Goal: Task Accomplishment & Management: Use online tool/utility

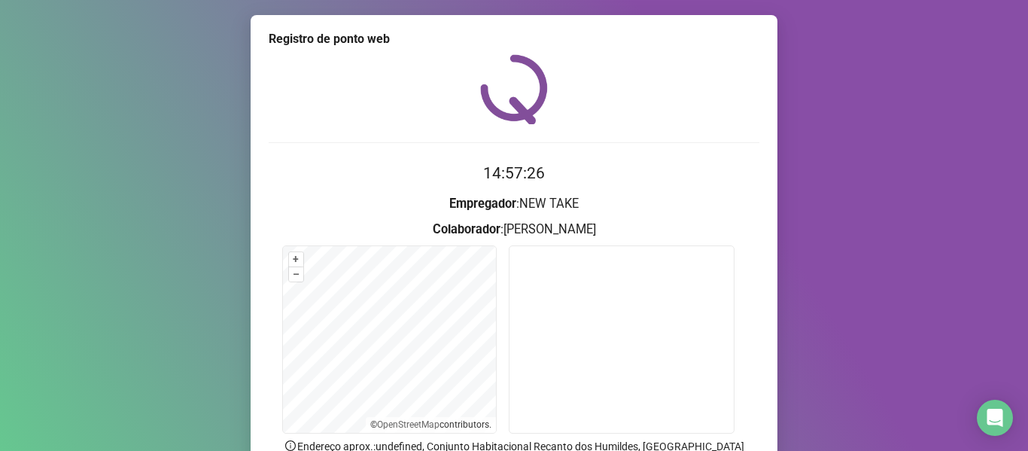
scroll to position [137, 0]
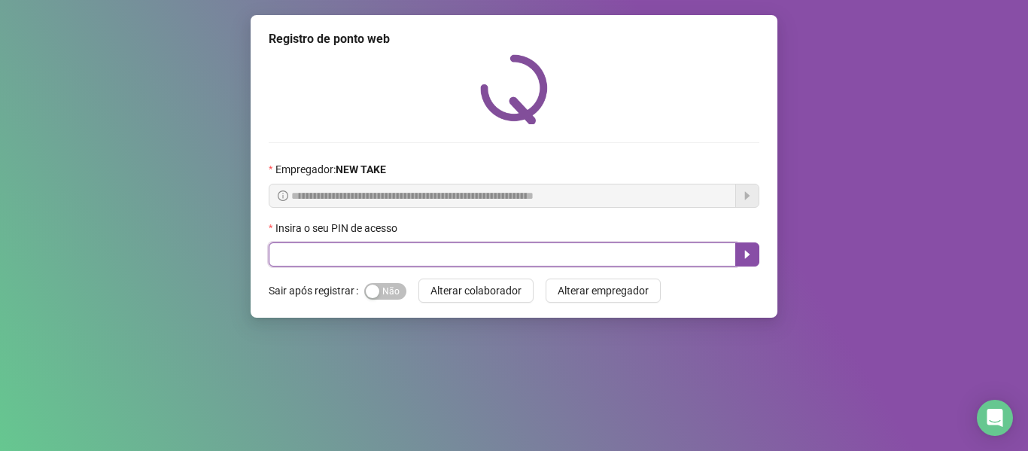
click at [332, 255] on input "text" at bounding box center [502, 254] width 467 height 24
type input "*****"
click at [749, 251] on icon "caret-right" at bounding box center [747, 254] width 12 height 12
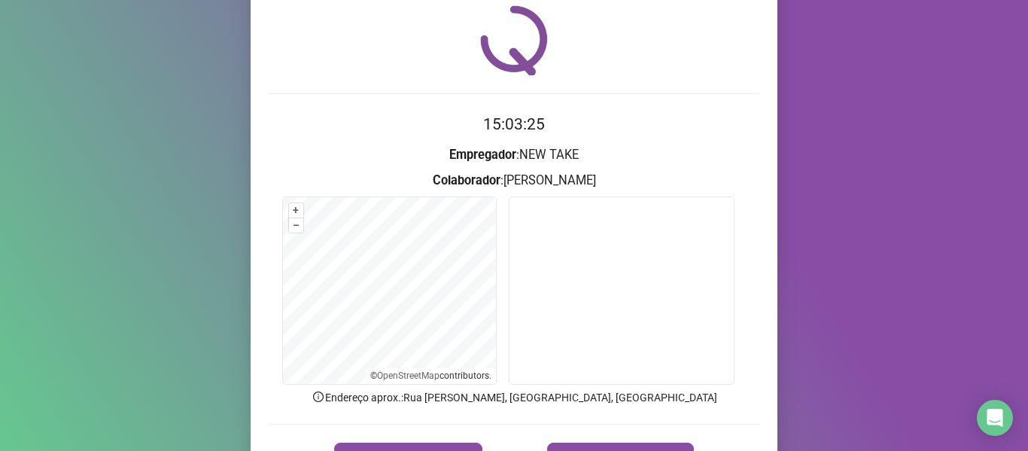
scroll to position [75, 0]
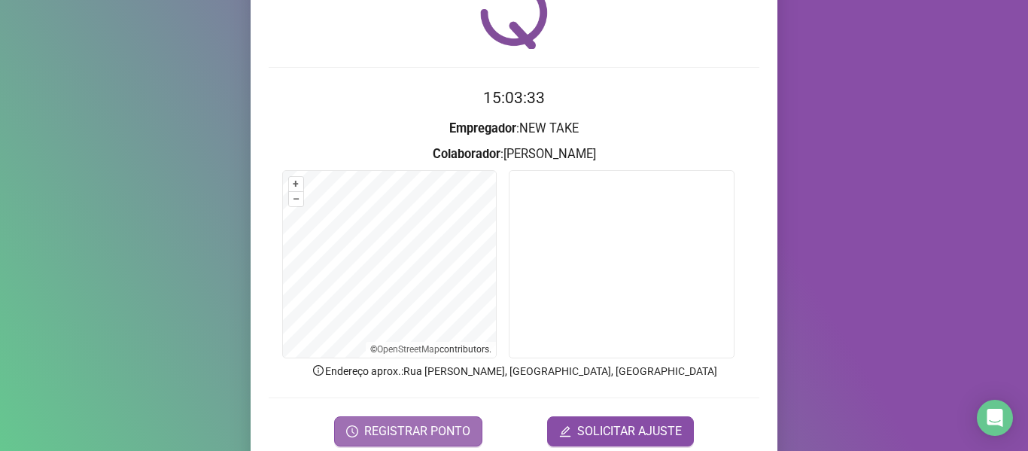
click at [421, 424] on span "REGISTRAR PONTO" at bounding box center [417, 431] width 106 height 18
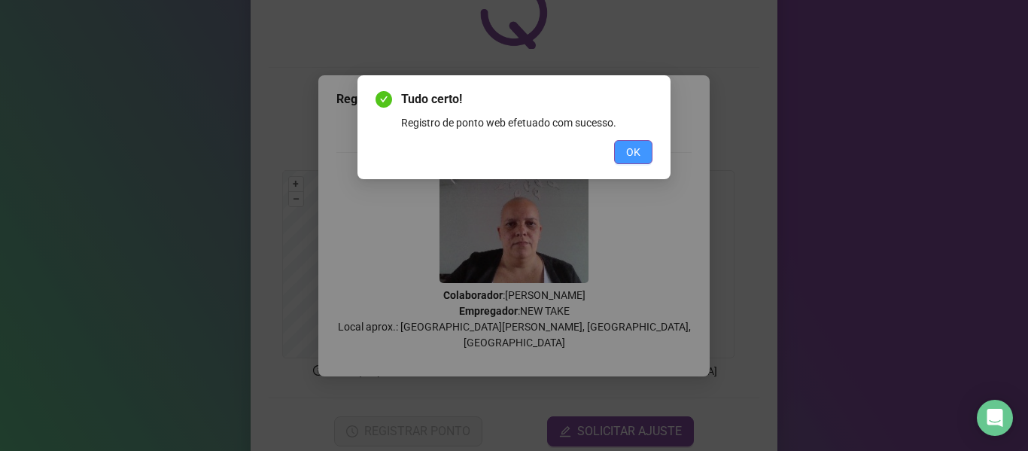
click at [628, 156] on span "OK" at bounding box center [633, 152] width 14 height 17
